Goal: Task Accomplishment & Management: Manage account settings

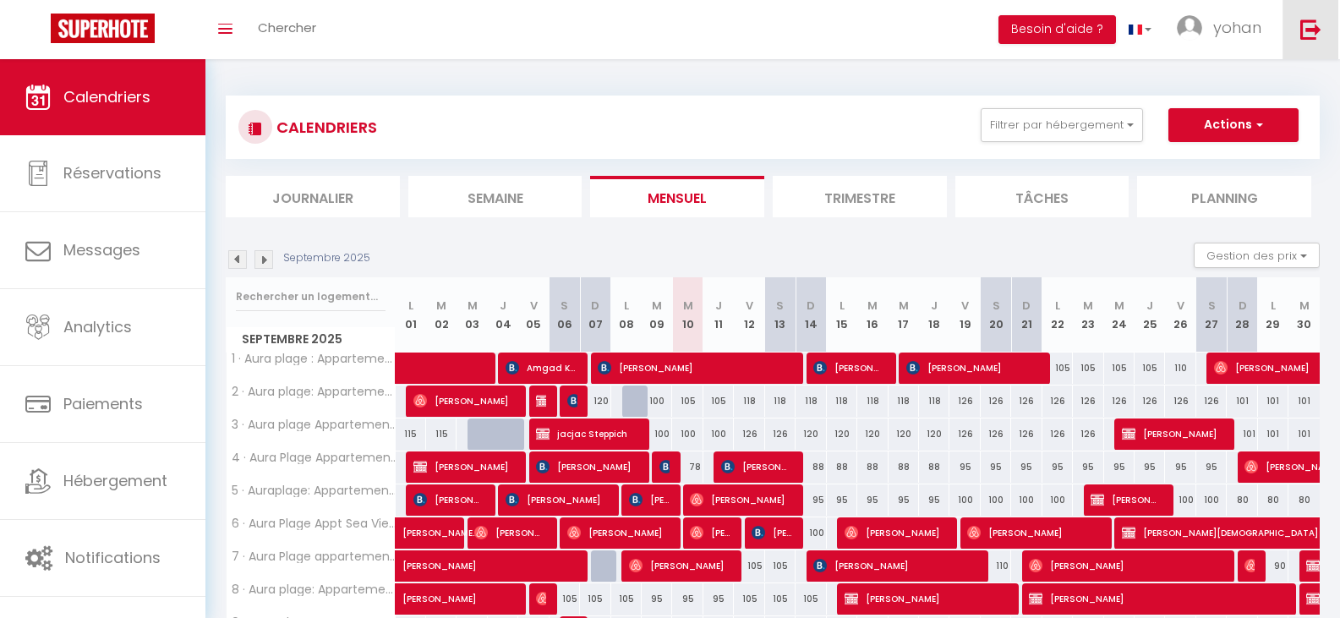
click at [1309, 17] on link at bounding box center [1310, 29] width 56 height 59
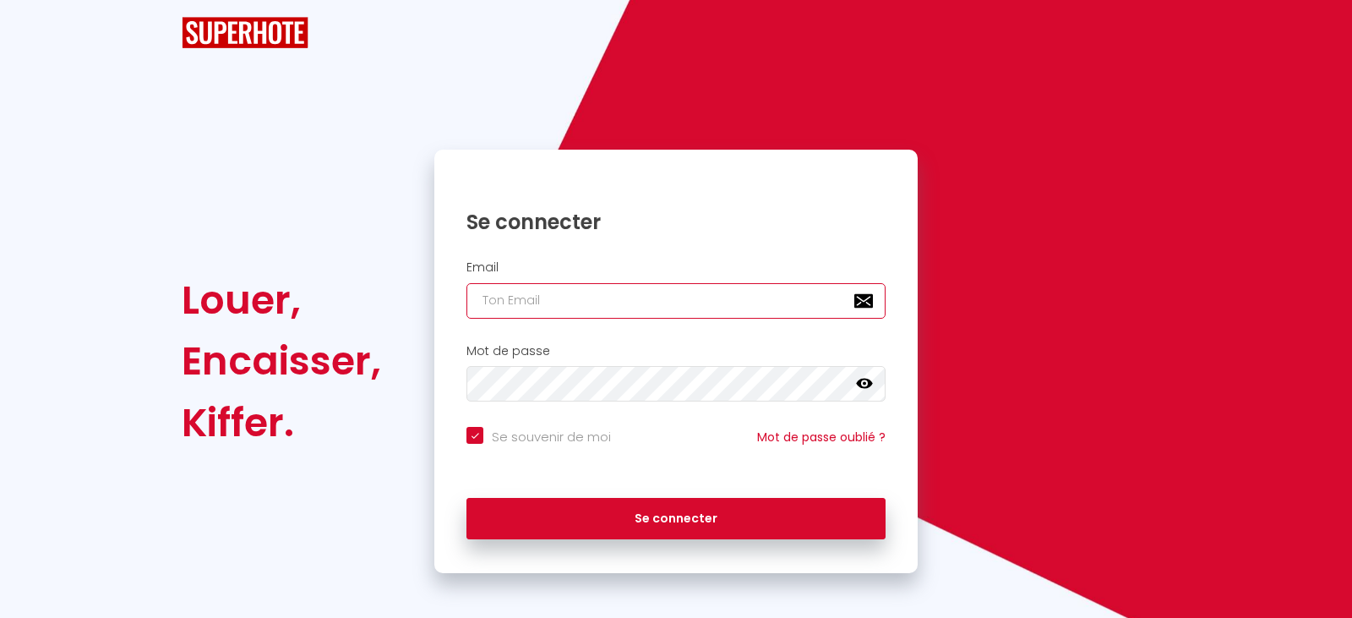
type input "[EMAIL_ADDRESS][DOMAIN_NAME]"
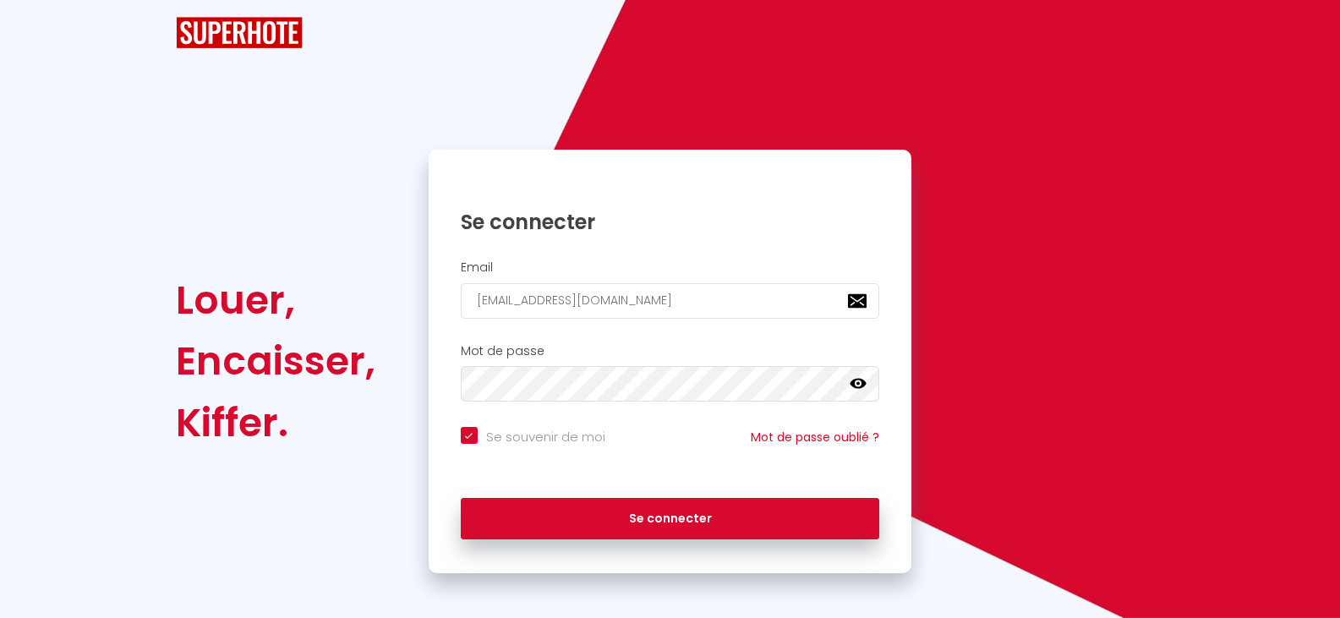
checkbox input "true"
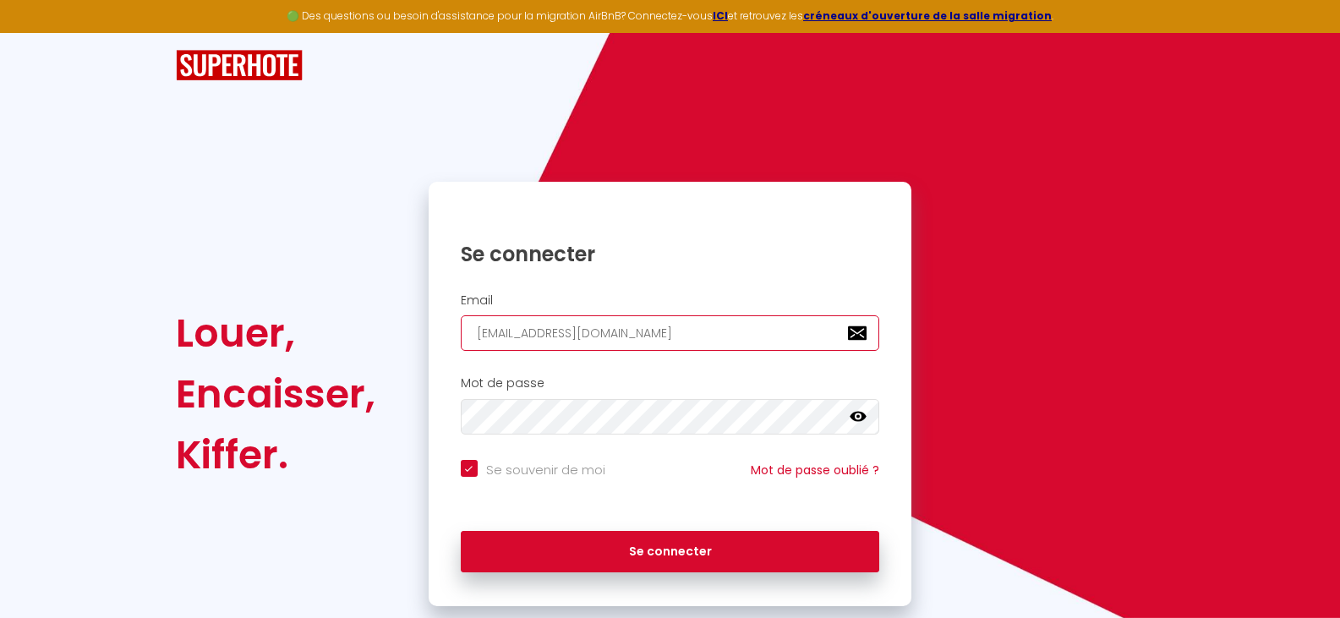
click at [734, 335] on input "[EMAIL_ADDRESS][DOMAIN_NAME]" at bounding box center [670, 333] width 419 height 36
type input "[EMAIL_ADDRESS][DOMAIN_NAME]"
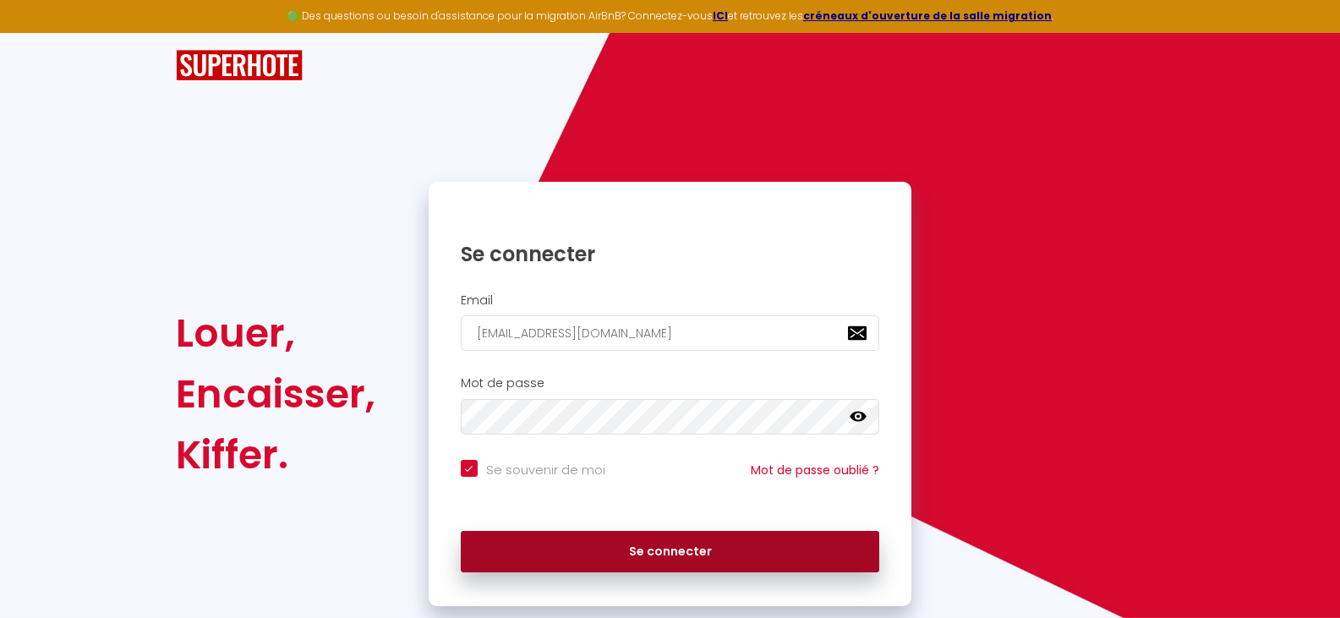
click at [631, 549] on button "Se connecter" at bounding box center [670, 552] width 419 height 42
checkbox input "true"
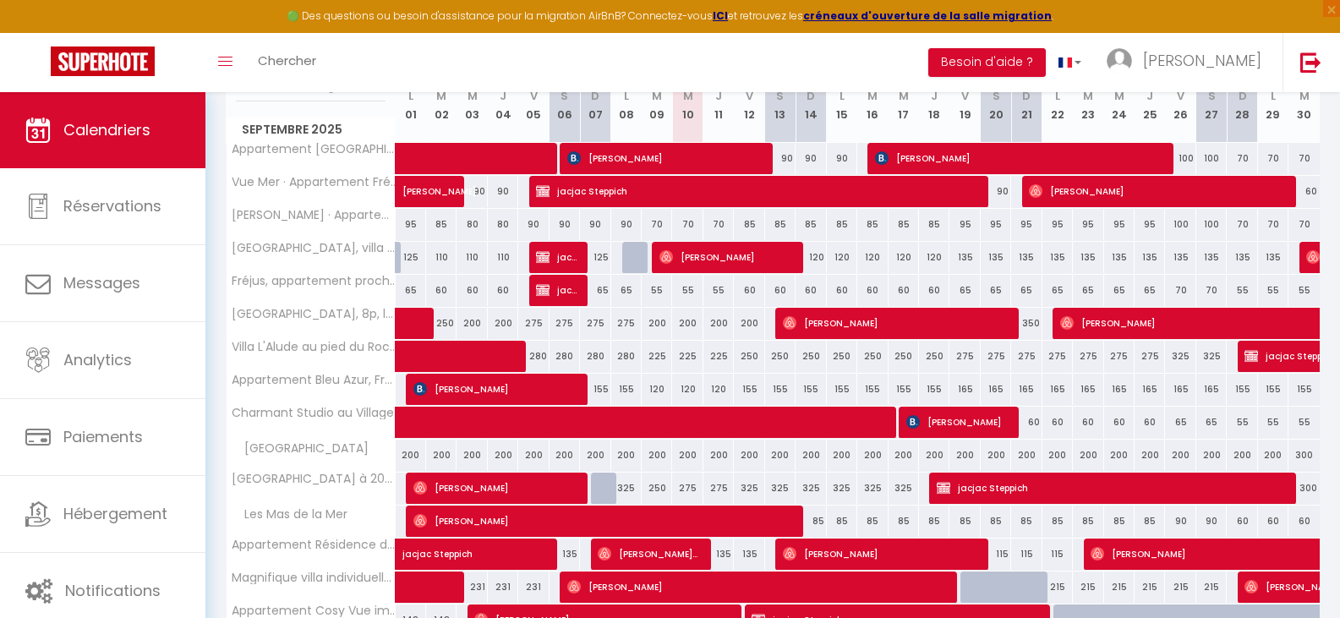
scroll to position [229, 0]
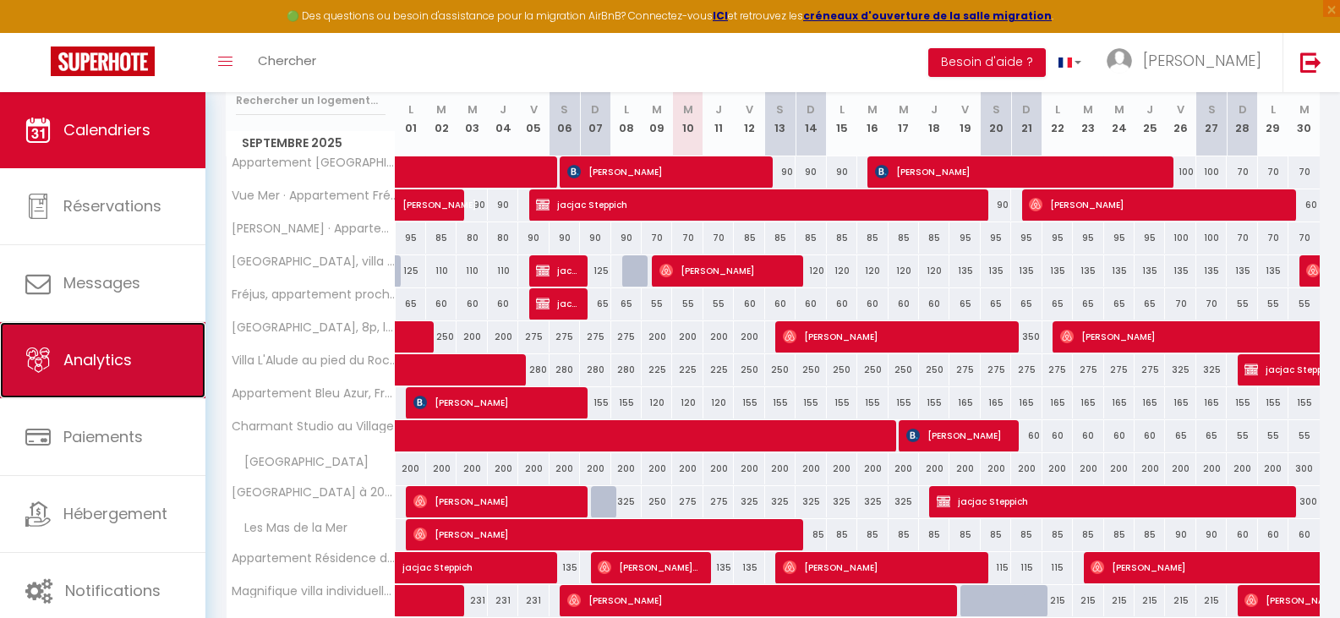
click at [94, 357] on span "Analytics" at bounding box center [97, 359] width 68 height 21
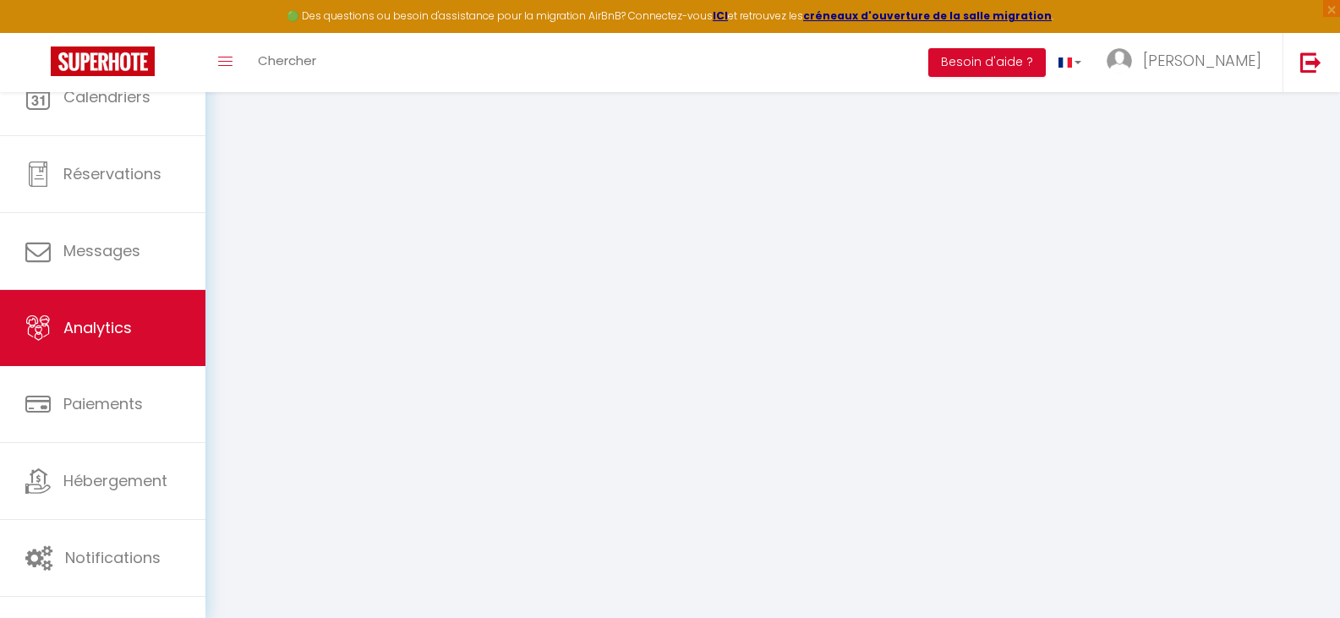
select select "2025"
select select "9"
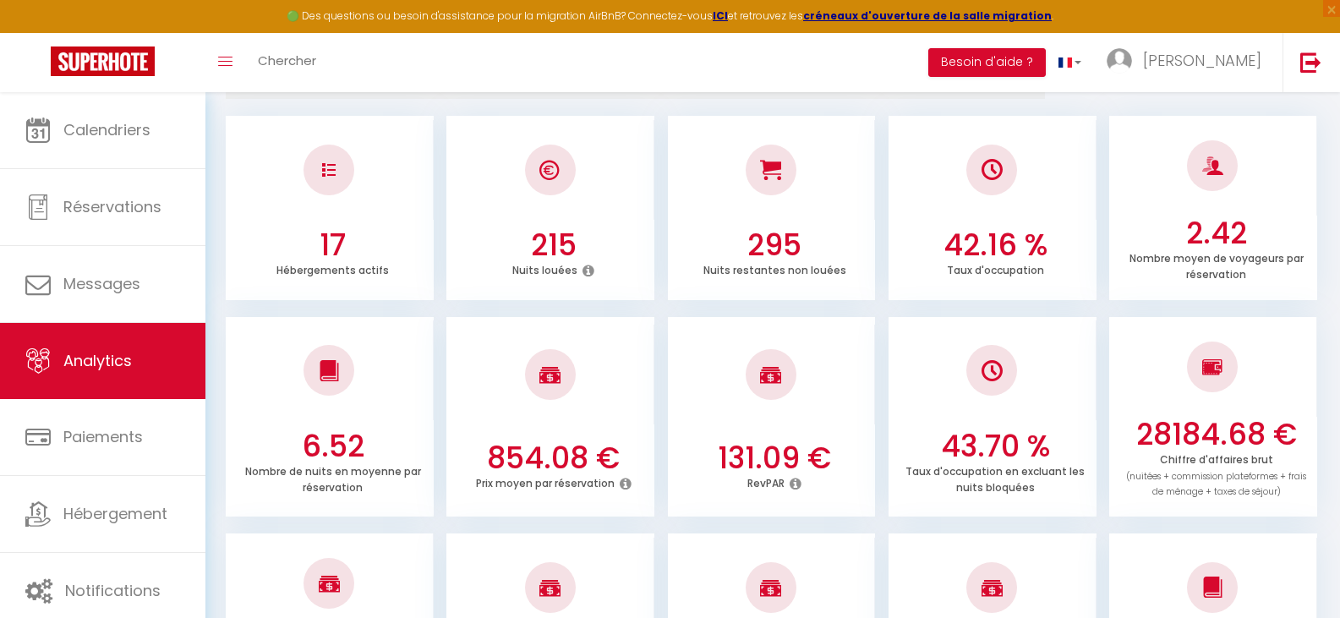
scroll to position [254, 0]
